Goal: Task Accomplishment & Management: Use online tool/utility

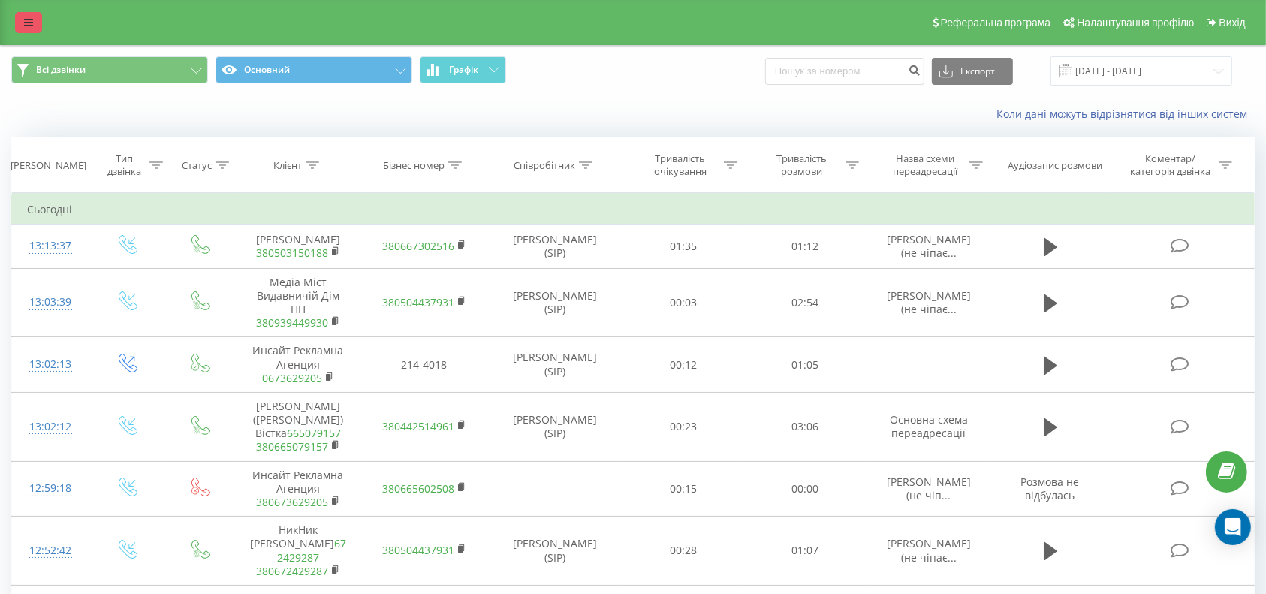
click at [32, 15] on link at bounding box center [28, 22] width 27 height 21
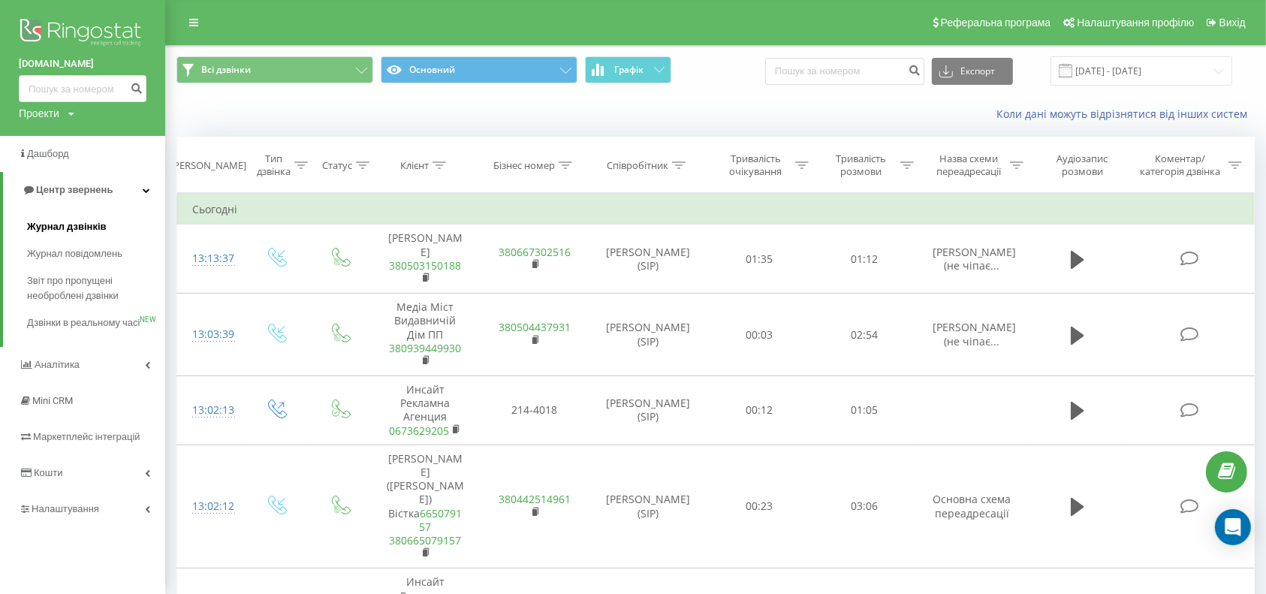
click at [87, 221] on span "Журнал дзвінків" at bounding box center [67, 226] width 80 height 15
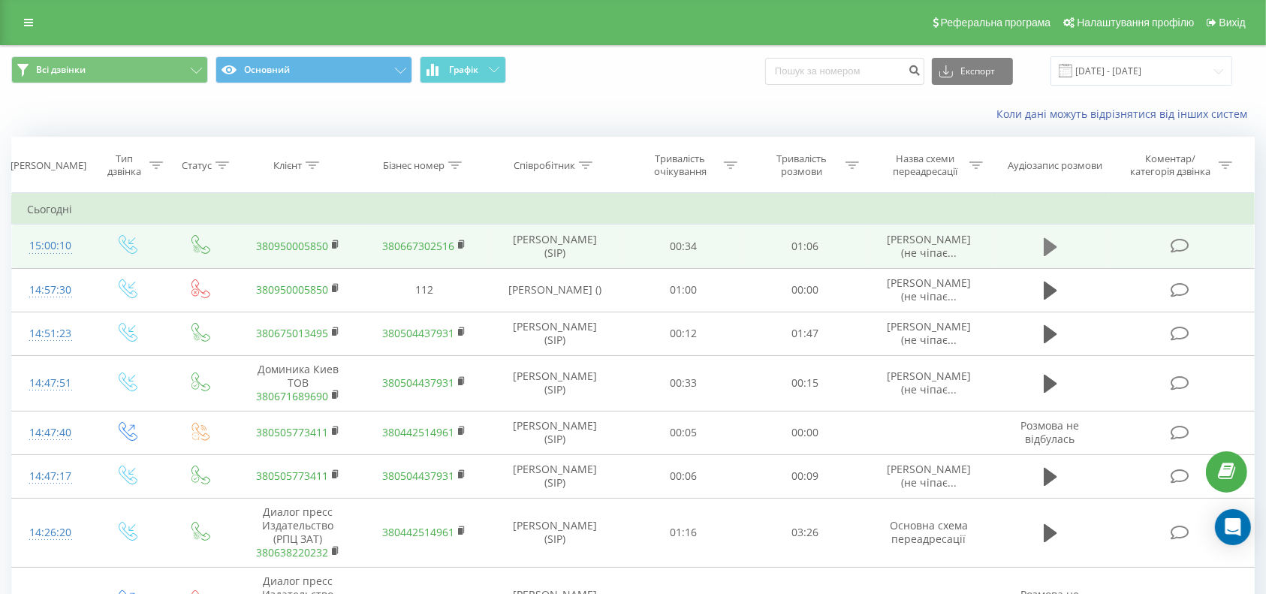
click at [1050, 242] on icon at bounding box center [1051, 247] width 14 height 18
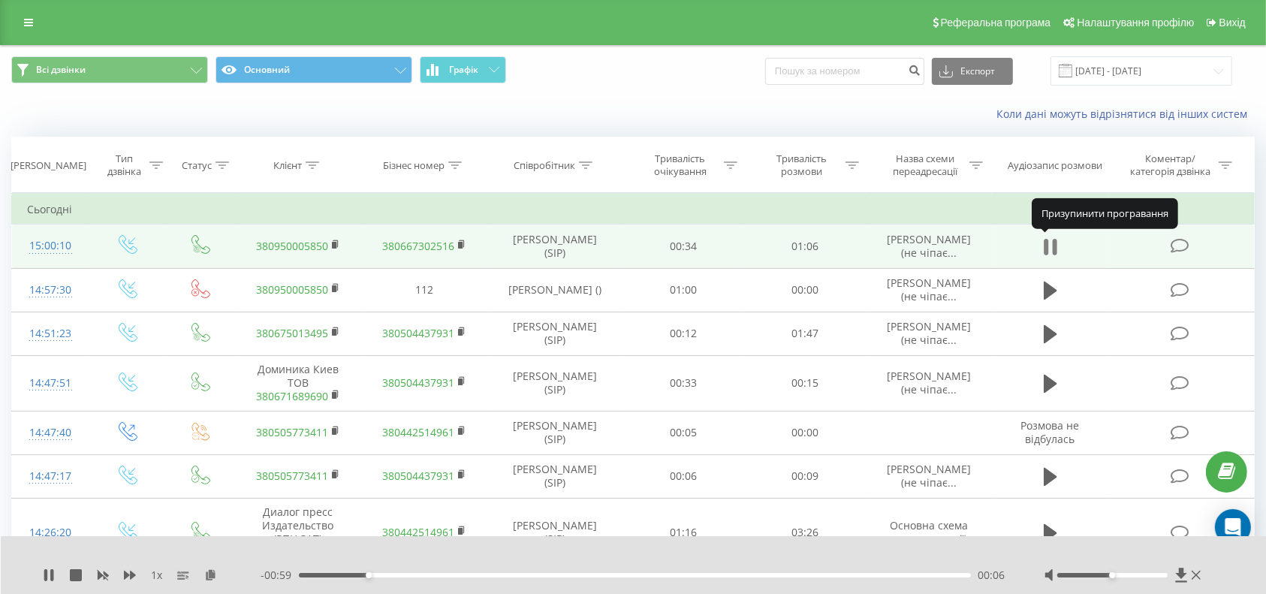
click at [1051, 245] on icon at bounding box center [1051, 246] width 14 height 21
click at [336, 242] on icon at bounding box center [336, 244] width 8 height 11
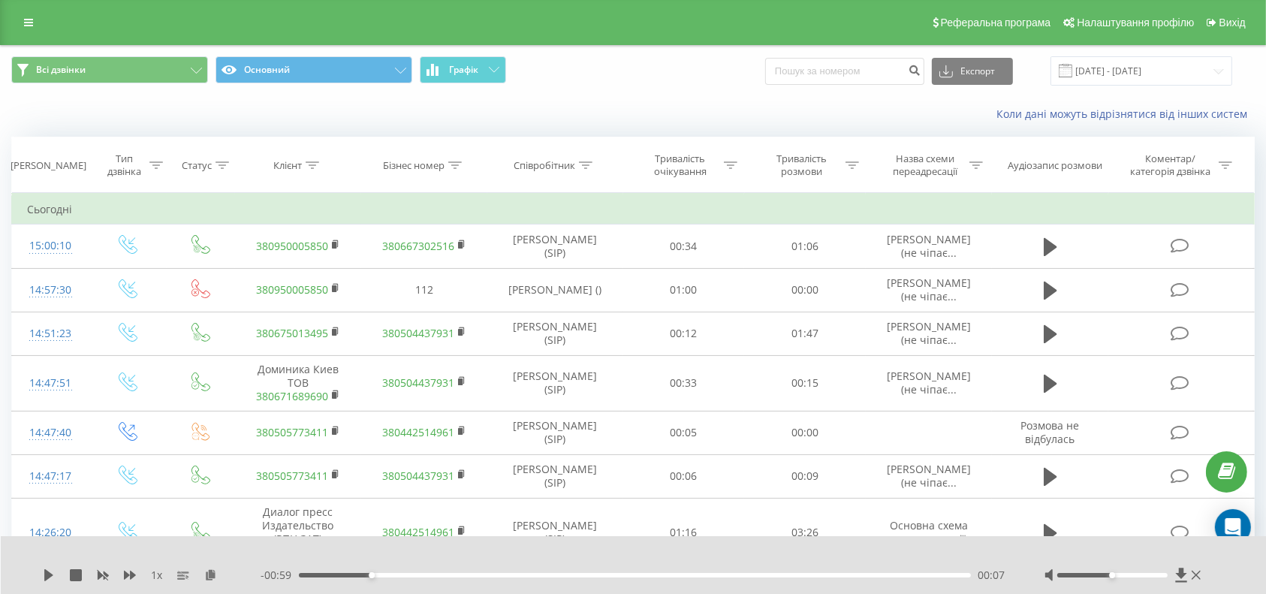
click at [24, 20] on icon at bounding box center [28, 22] width 9 height 11
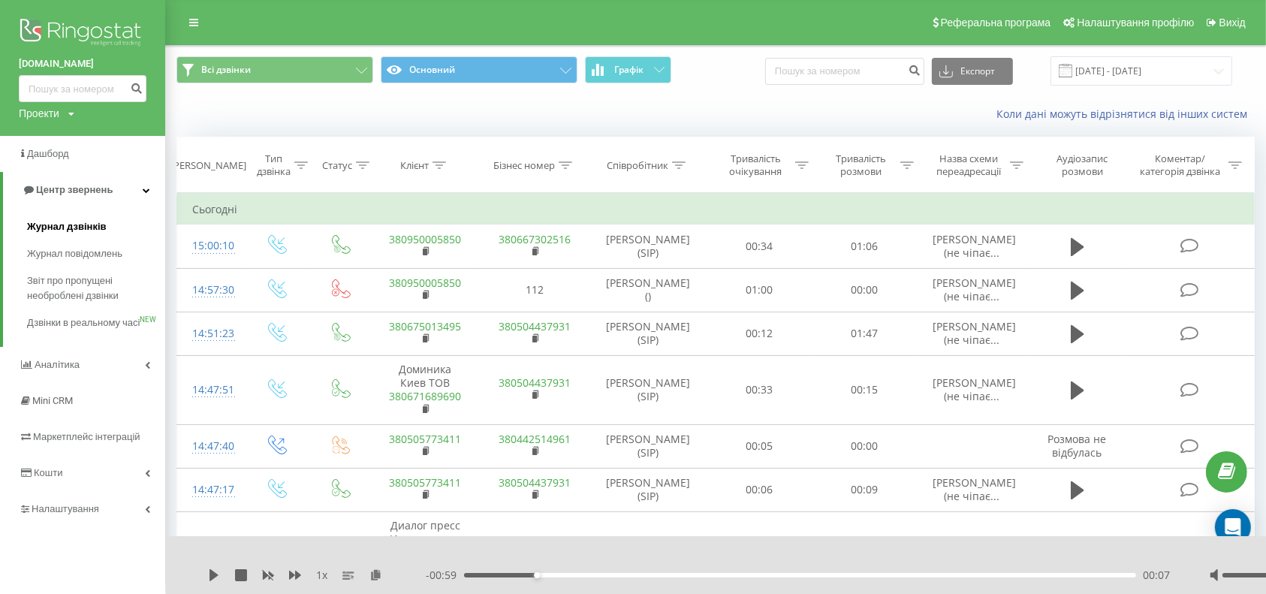
click at [64, 220] on span "Журнал дзвінків" at bounding box center [67, 226] width 80 height 15
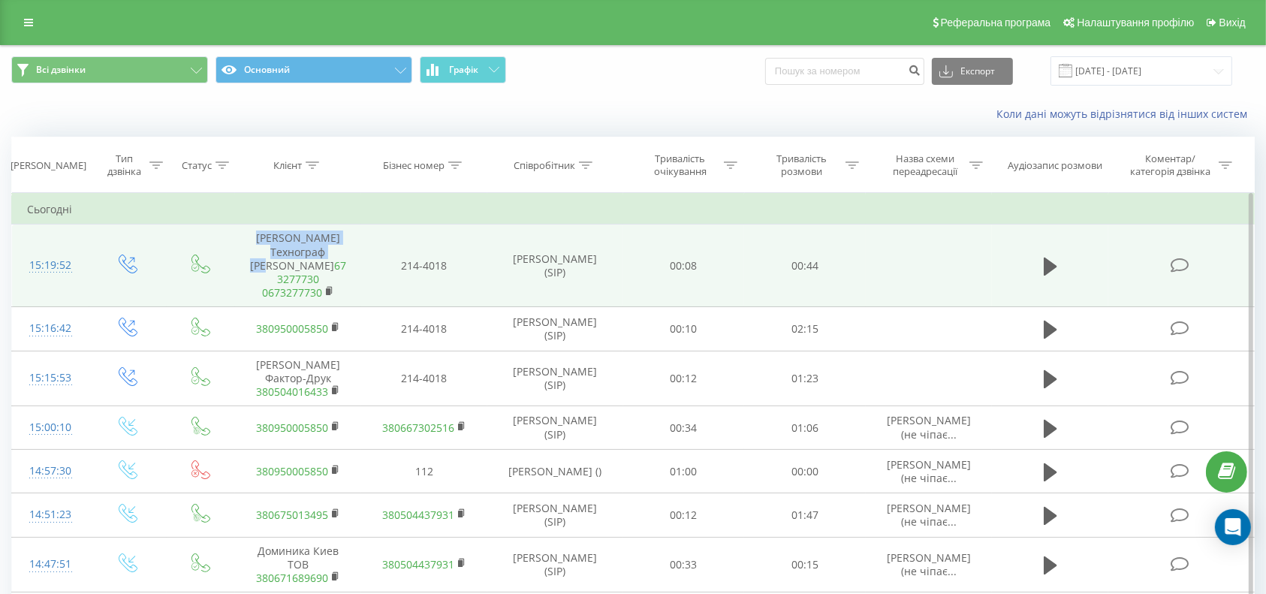
drag, startPoint x: 243, startPoint y: 233, endPoint x: 348, endPoint y: 251, distance: 105.8
click at [348, 251] on td "Костя Технограф Крестовский 673277730 0673277730" at bounding box center [298, 265] width 126 height 83
copy td "Костя Технограф Крестовский"
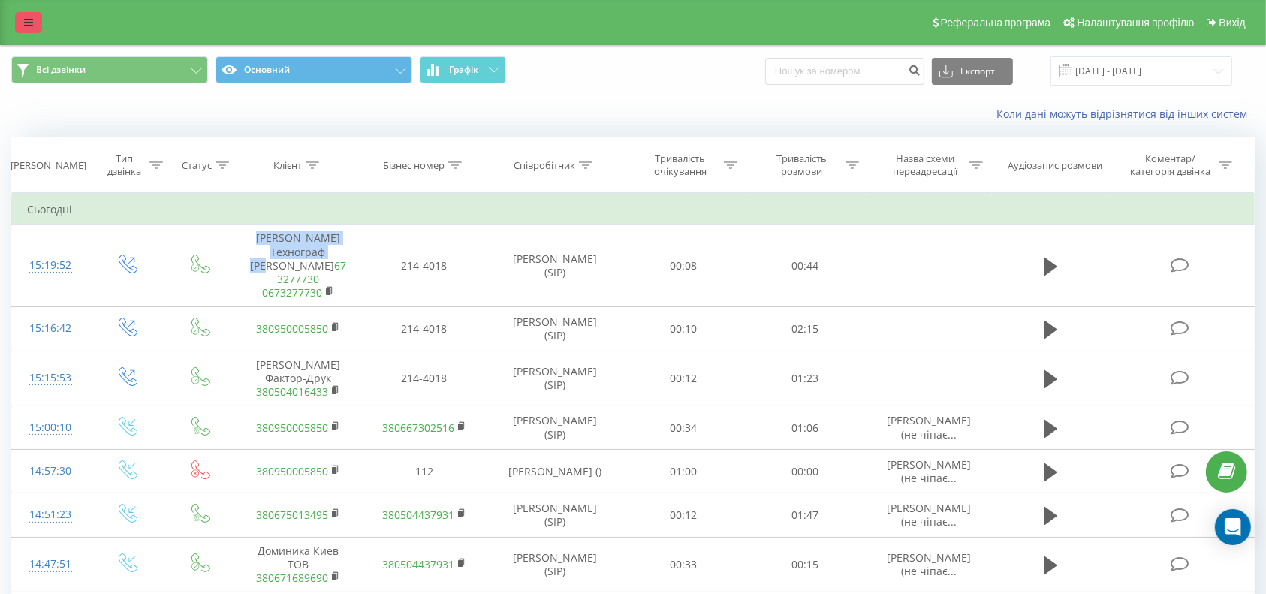
click at [28, 27] on icon at bounding box center [28, 22] width 9 height 11
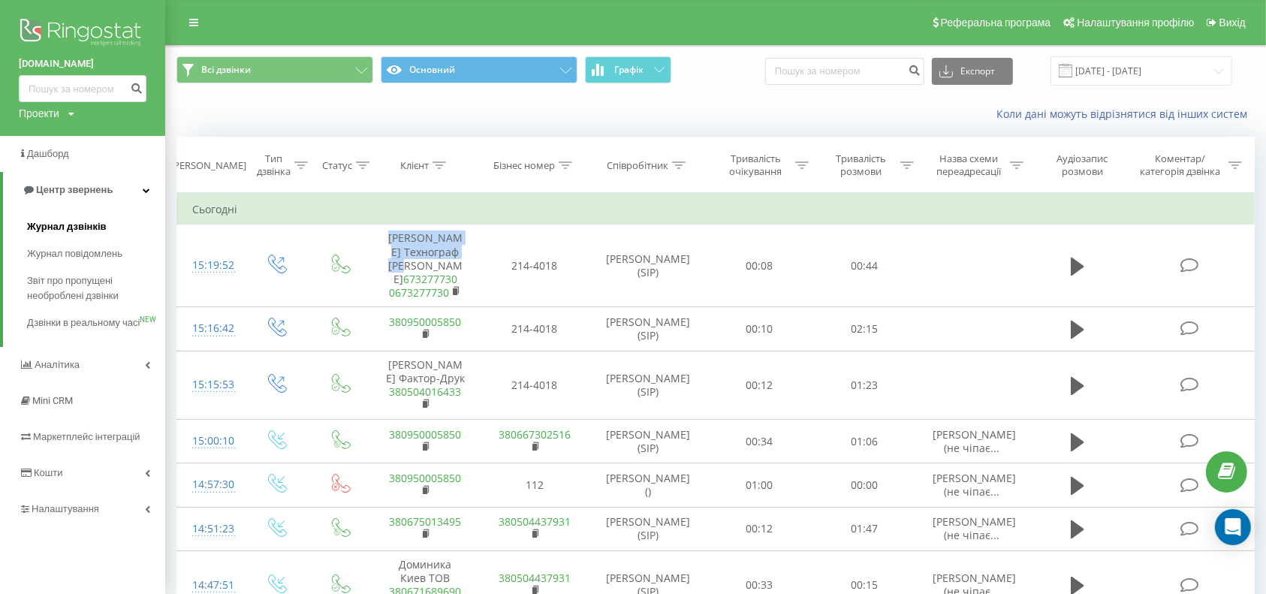
click at [46, 221] on span "Журнал дзвінків" at bounding box center [67, 226] width 80 height 15
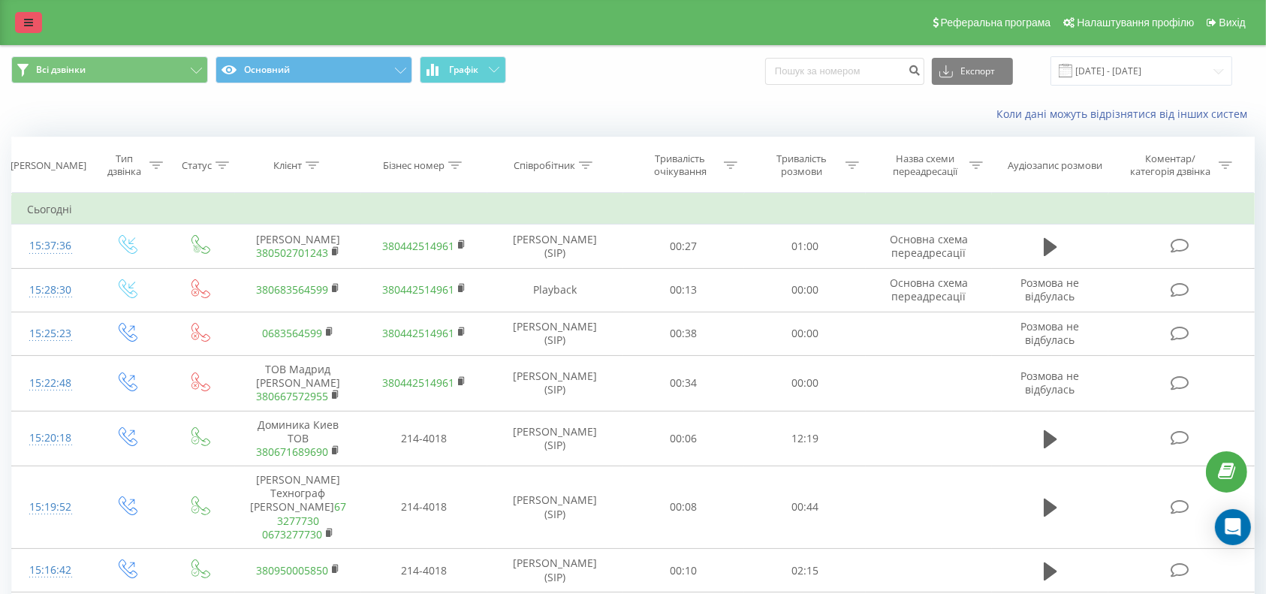
click at [29, 15] on link at bounding box center [28, 22] width 27 height 21
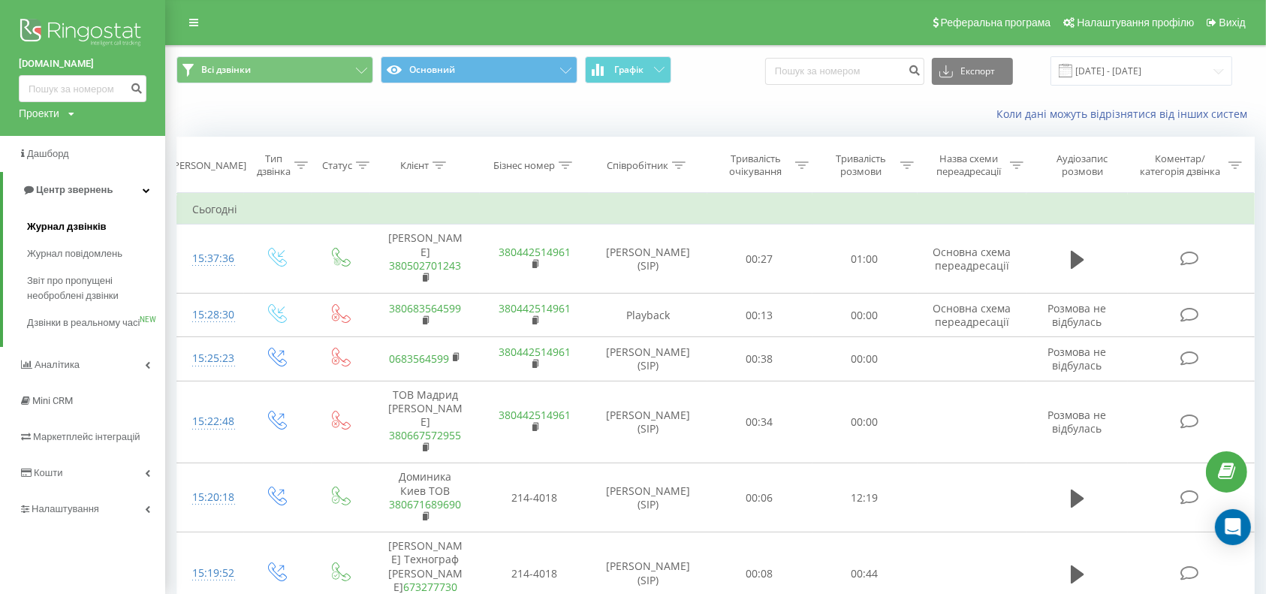
click at [57, 218] on link "Журнал дзвінків" at bounding box center [96, 226] width 138 height 27
